Goal: Check status: Check status

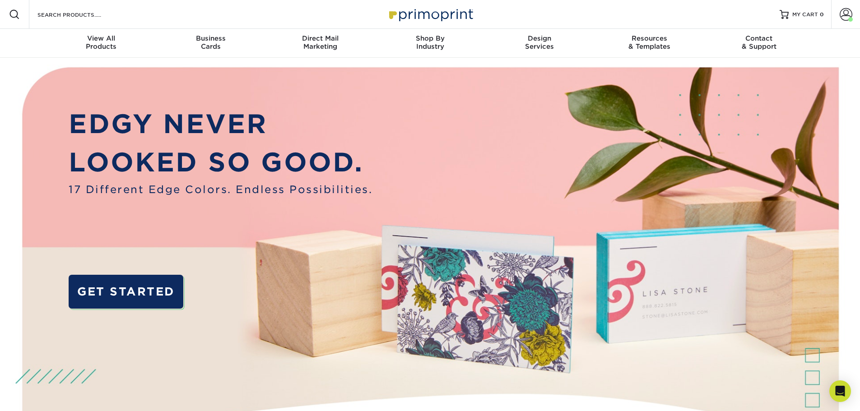
click at [846, 17] on span at bounding box center [846, 14] width 13 height 13
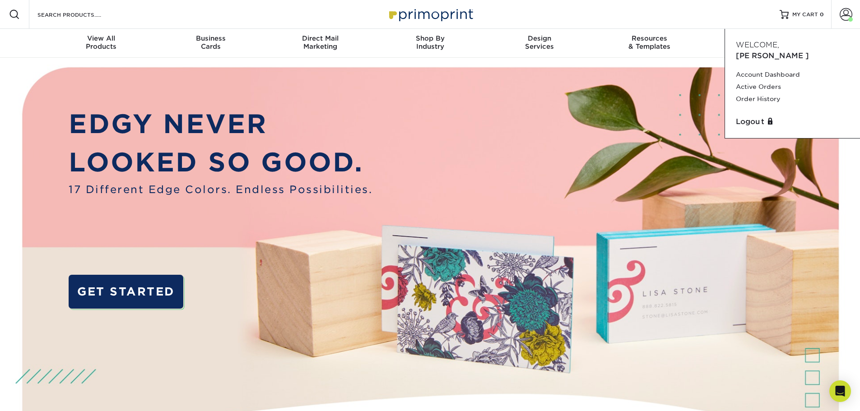
click at [746, 93] on link "Order History" at bounding box center [792, 99] width 113 height 12
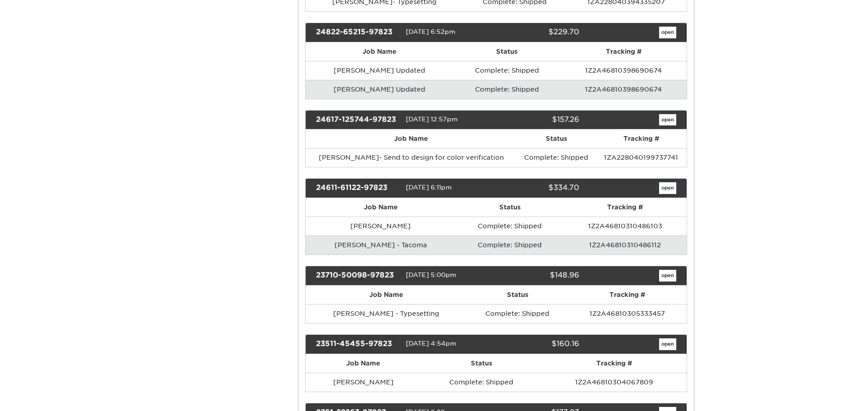
scroll to position [361, 0]
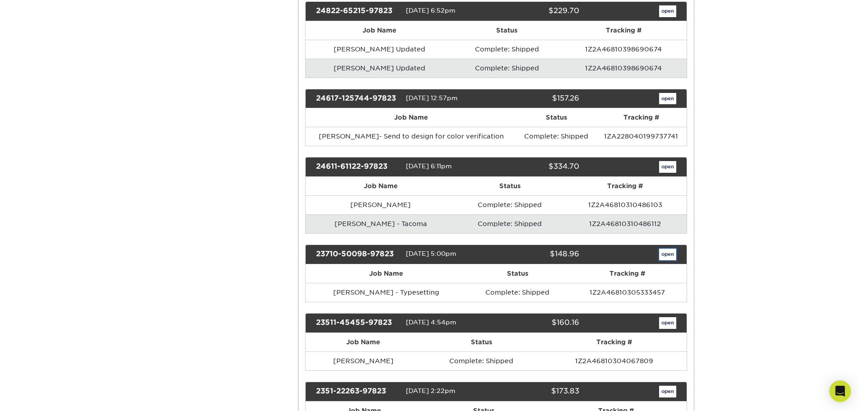
click at [671, 255] on link "open" at bounding box center [667, 255] width 17 height 12
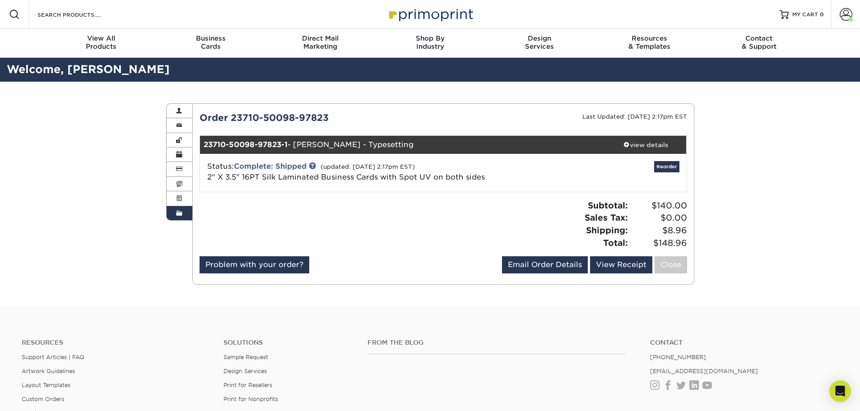
click at [649, 147] on div "view details" at bounding box center [645, 144] width 81 height 9
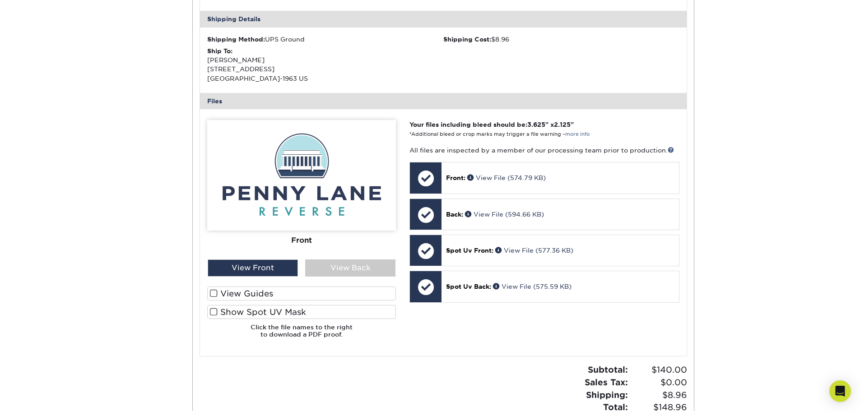
scroll to position [271, 0]
click at [338, 266] on div "View Back" at bounding box center [350, 267] width 90 height 17
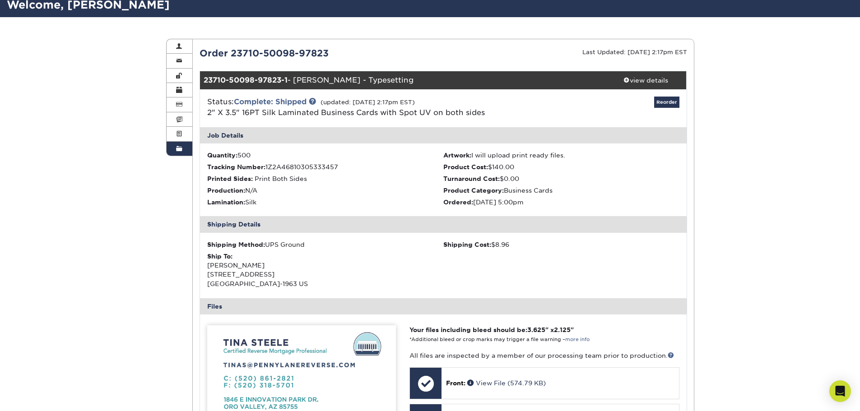
scroll to position [45, 0]
